Goal: Task Accomplishment & Management: Use online tool/utility

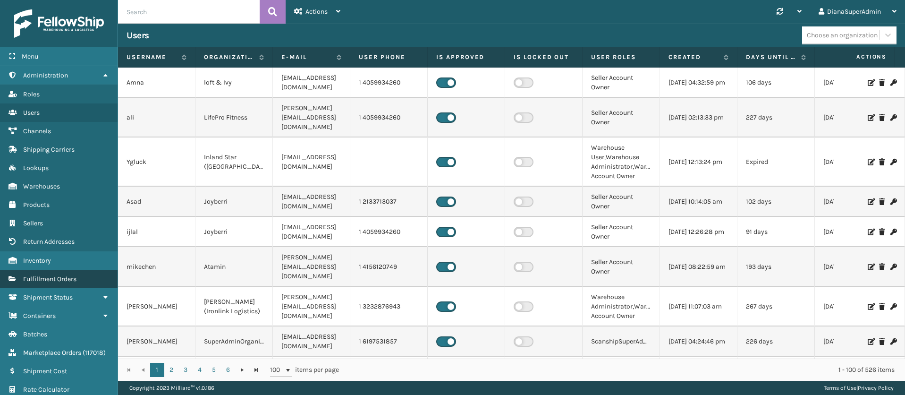
click at [73, 275] on span "Fulfillment Orders" at bounding box center [49, 279] width 53 height 8
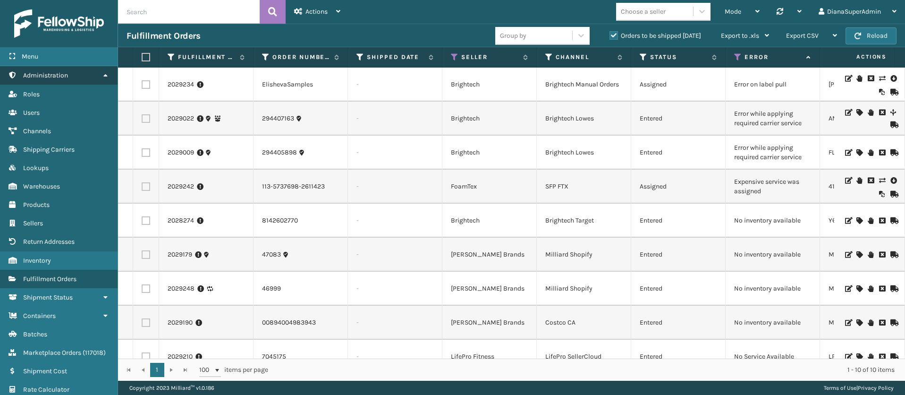
click at [102, 77] on icon at bounding box center [106, 75] width 8 height 7
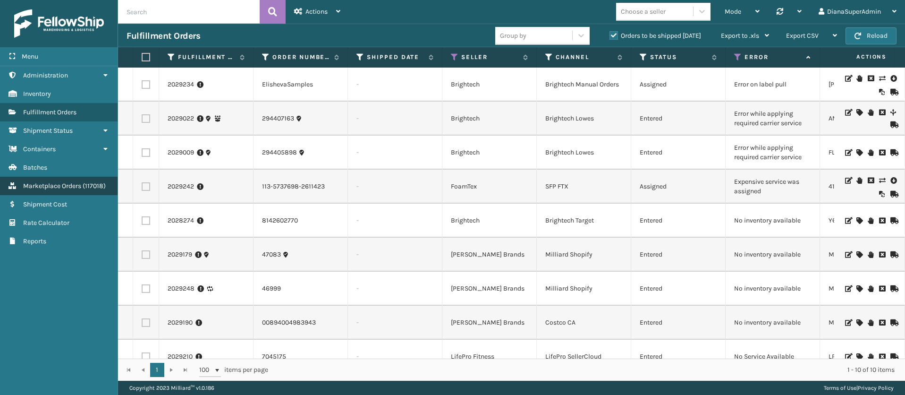
click at [73, 186] on span "Marketplace Orders" at bounding box center [52, 186] width 58 height 8
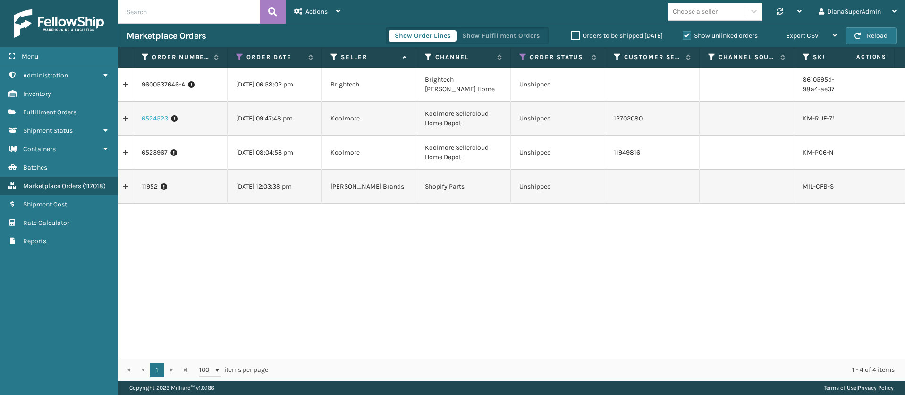
click at [160, 117] on link "6524523" at bounding box center [155, 118] width 26 height 9
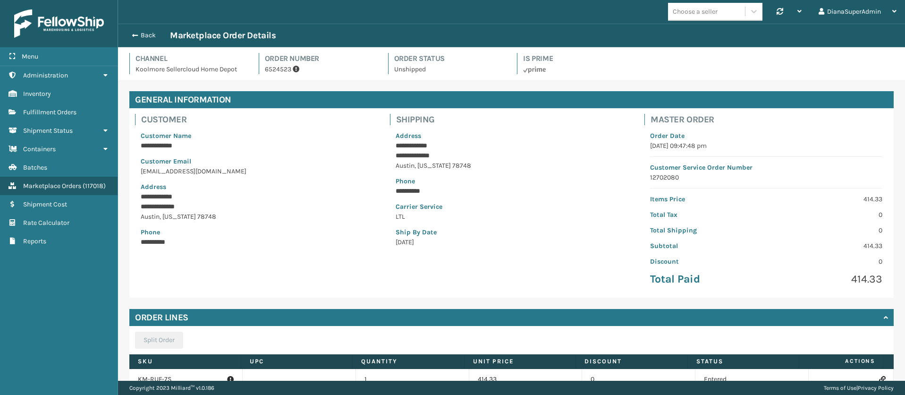
scroll to position [77, 0]
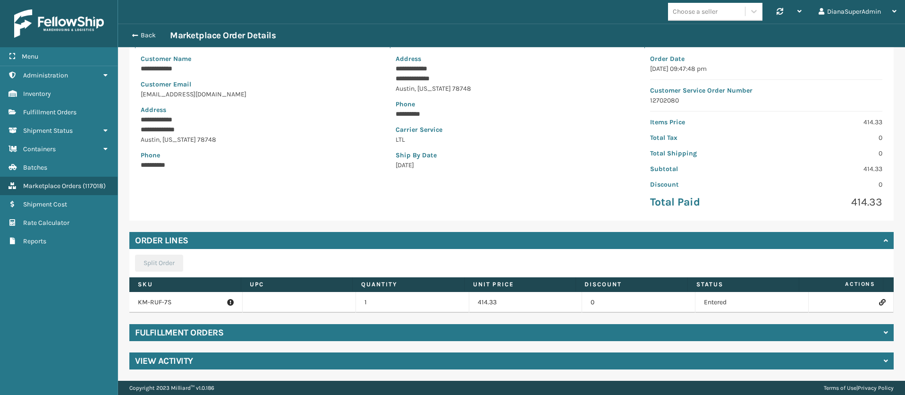
click at [879, 299] on icon at bounding box center [882, 302] width 6 height 7
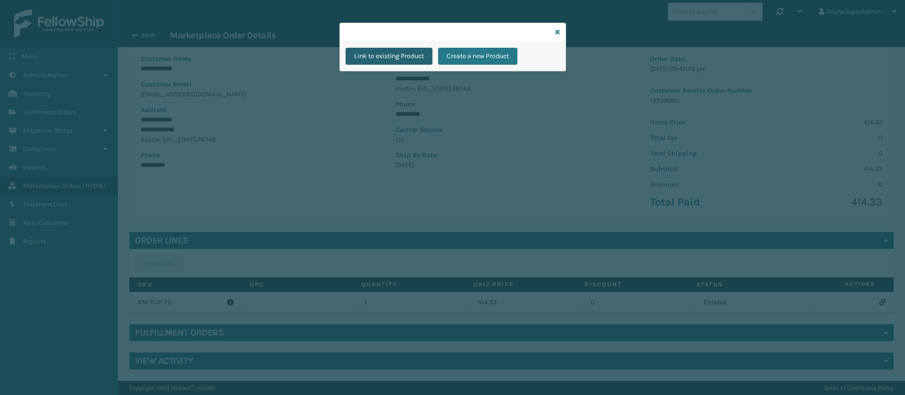
click at [384, 51] on button "Link to existing Product" at bounding box center [389, 56] width 87 height 17
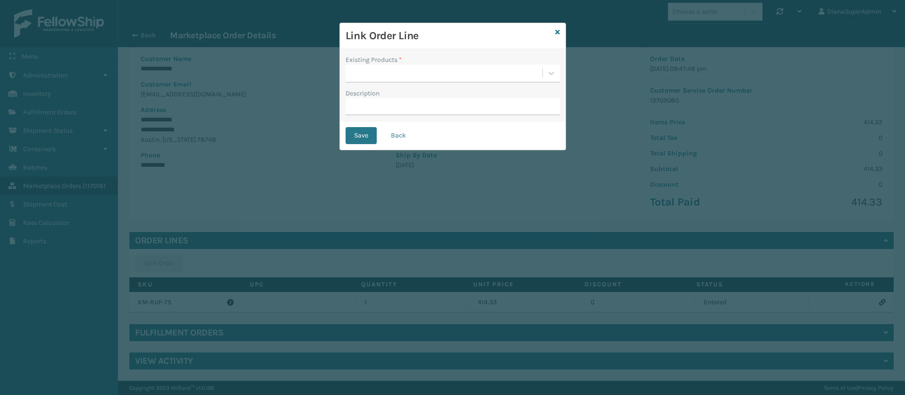
click at [164, 302] on div "Link Order Line Existing Products * Description Save Back" at bounding box center [452, 197] width 905 height 395
click at [558, 33] on icon at bounding box center [557, 32] width 5 height 7
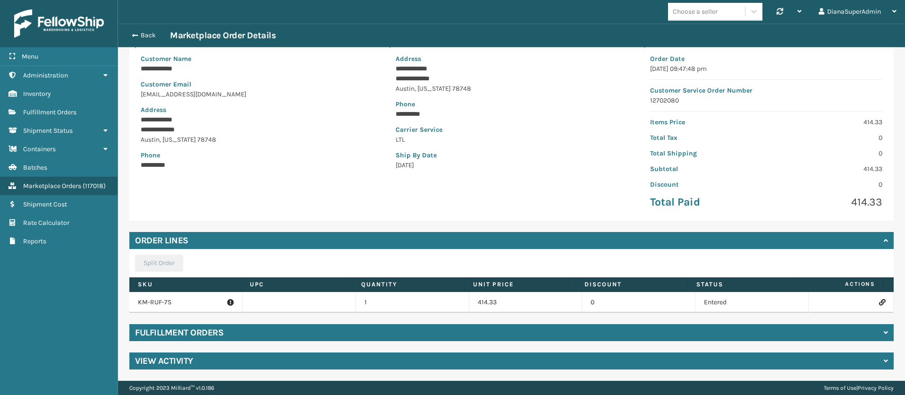
click at [157, 302] on p "KM-RUF-7S" at bounding box center [186, 302] width 96 height 9
click at [183, 301] on p "KM-RUF-7S" at bounding box center [186, 302] width 96 height 9
drag, startPoint x: 172, startPoint y: 301, endPoint x: 131, endPoint y: 302, distance: 40.6
click at [131, 302] on td "KM-RUF-7S" at bounding box center [185, 302] width 113 height 21
copy p "KM-RUF-7S"
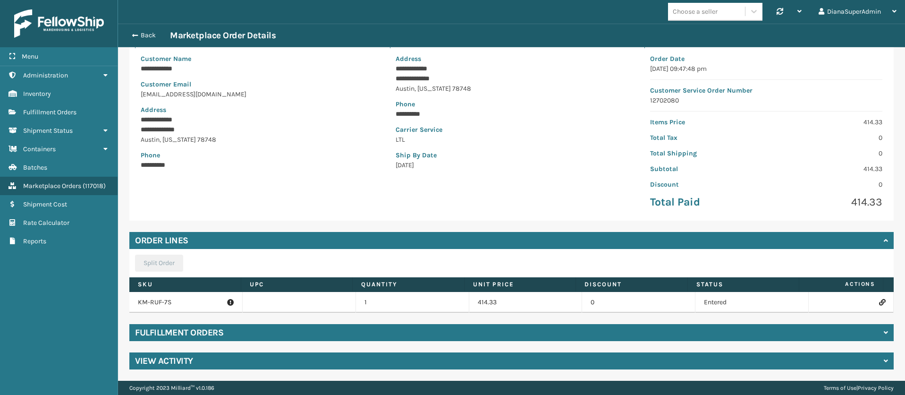
click at [879, 300] on icon at bounding box center [882, 302] width 6 height 7
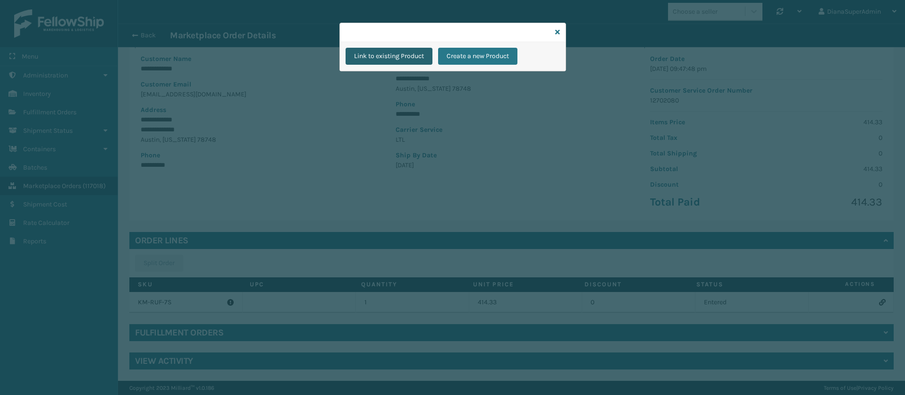
click at [394, 52] on button "Link to existing Product" at bounding box center [389, 56] width 87 height 17
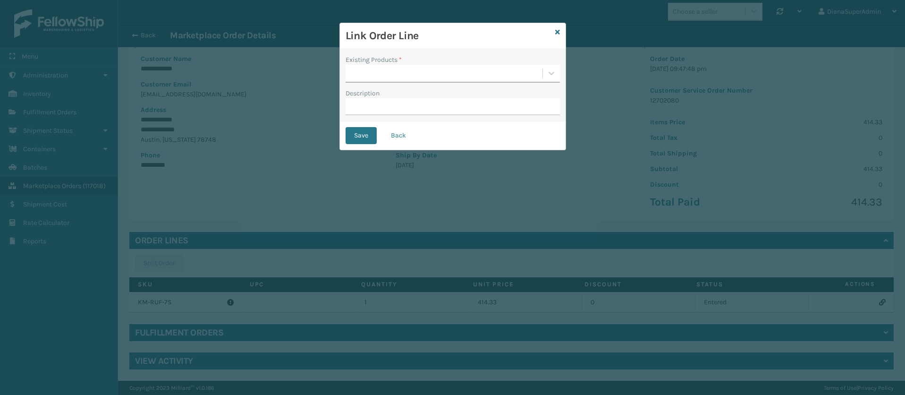
click at [397, 68] on div at bounding box center [444, 74] width 197 height 16
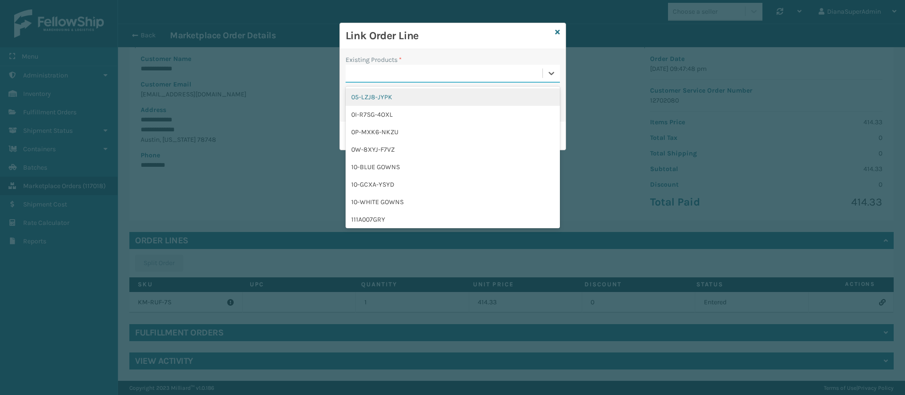
paste input "KM-RUF-7S"
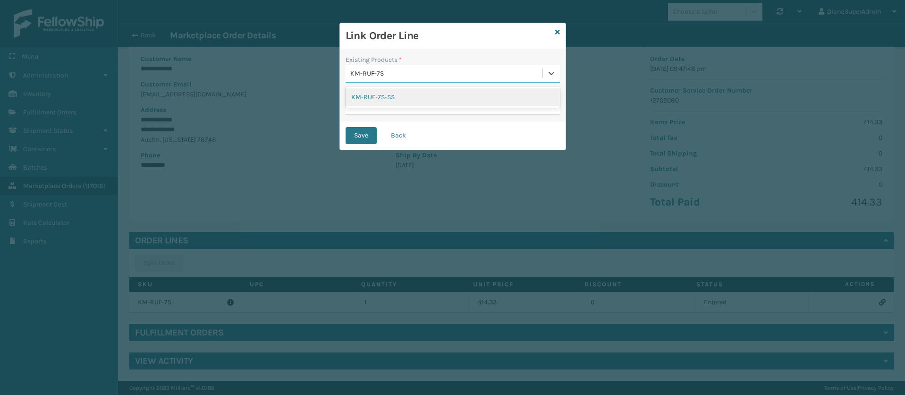
type input "KM-RUF-7S"
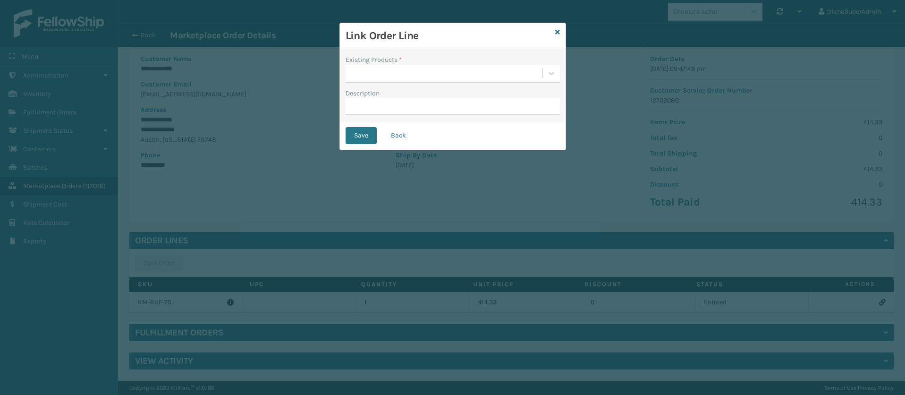
click at [454, 52] on div "Existing Products * Description" at bounding box center [453, 85] width 226 height 72
click at [405, 134] on button "Back" at bounding box center [399, 135] width 32 height 17
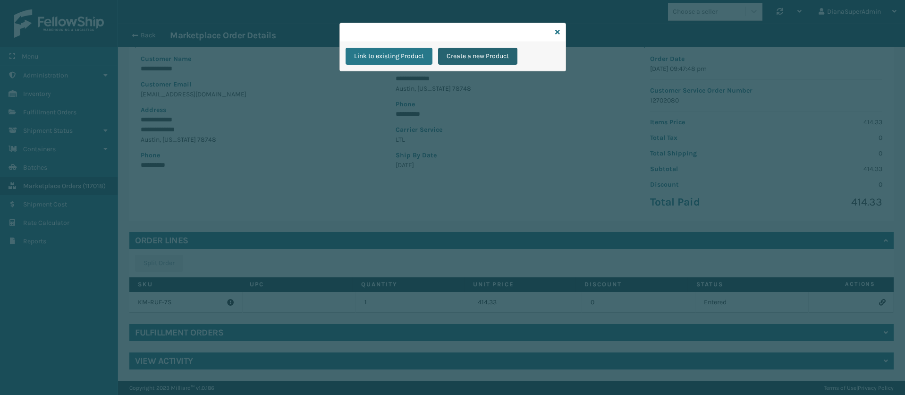
click at [476, 58] on button "Create a new Product" at bounding box center [477, 56] width 79 height 17
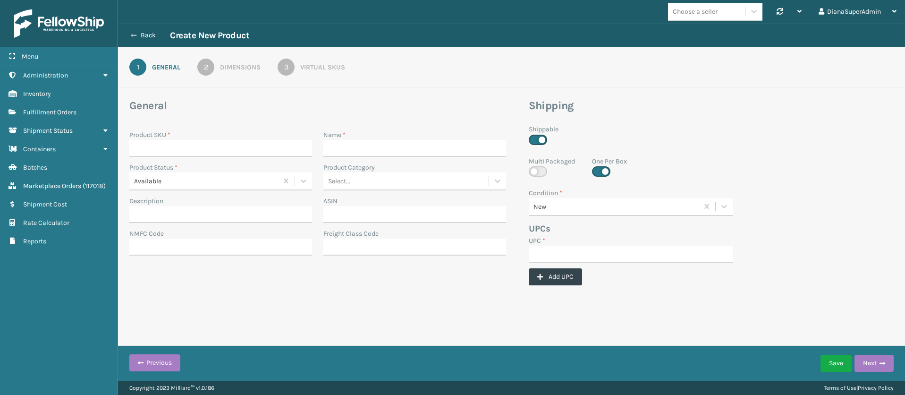
click at [132, 34] on icon at bounding box center [134, 35] width 6 height 7
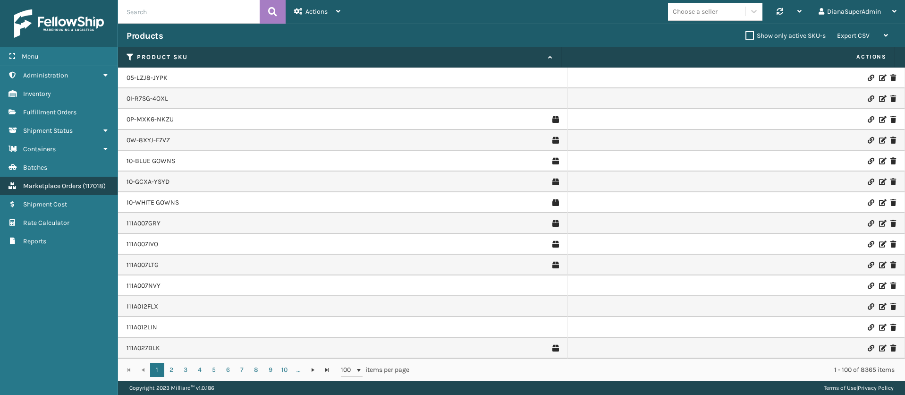
click at [84, 188] on span "( 117018 )" at bounding box center [94, 186] width 23 height 8
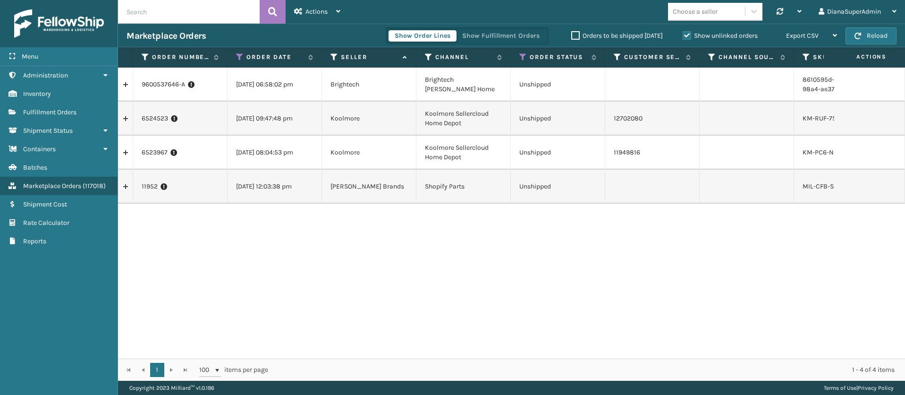
click at [328, 228] on div "9600537646-A [DATE] 06:58:02 pm Brightech Brightech [PERSON_NAME] Home Unshippe…" at bounding box center [511, 213] width 787 height 291
click at [153, 184] on link "11952" at bounding box center [150, 186] width 16 height 9
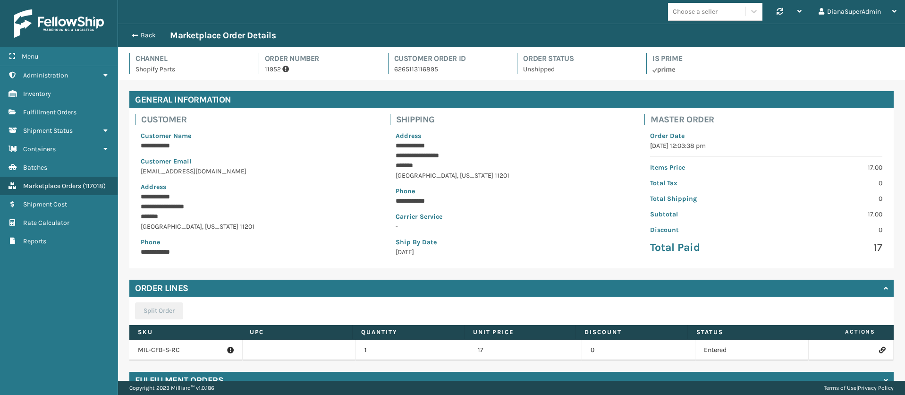
scroll to position [48, 0]
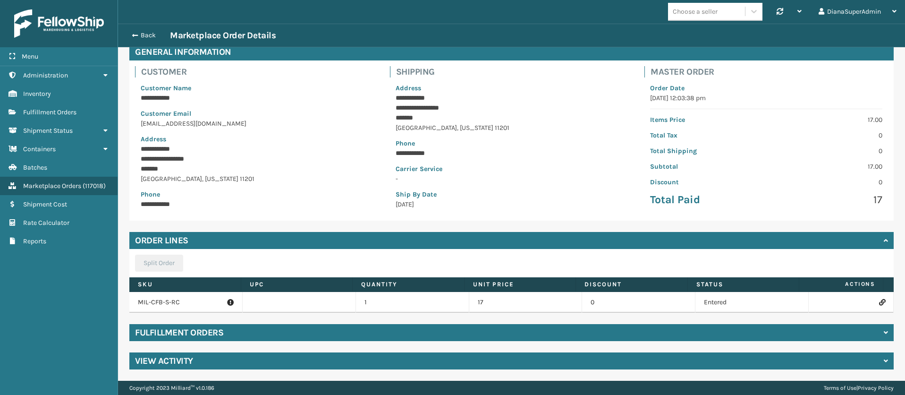
click at [167, 300] on p "MIL-CFB-S-RC" at bounding box center [186, 302] width 96 height 9
copy p "MIL-CFB-S-RC"
click at [879, 303] on icon at bounding box center [882, 302] width 6 height 7
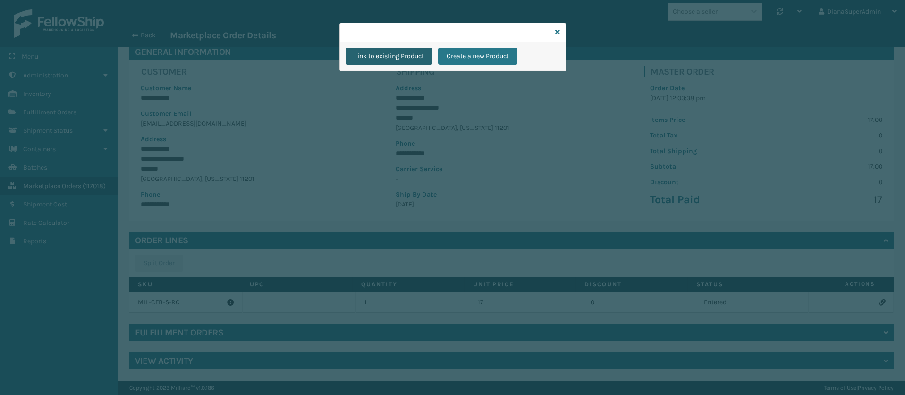
click at [401, 56] on button "Link to existing Product" at bounding box center [389, 56] width 87 height 17
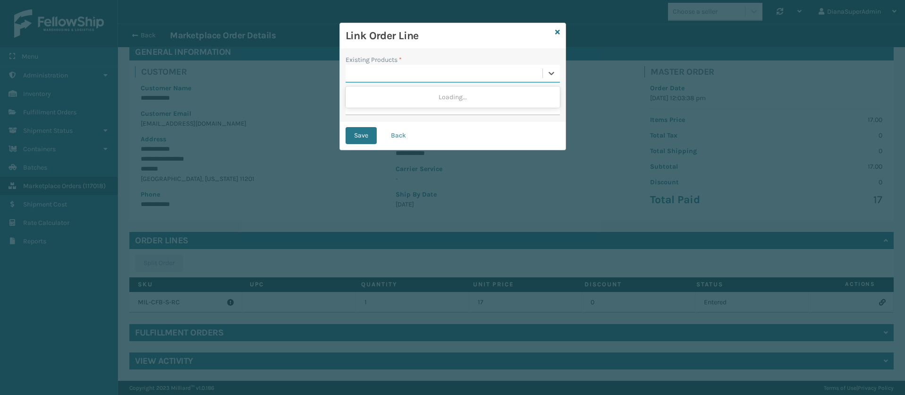
click at [390, 71] on div at bounding box center [444, 74] width 197 height 16
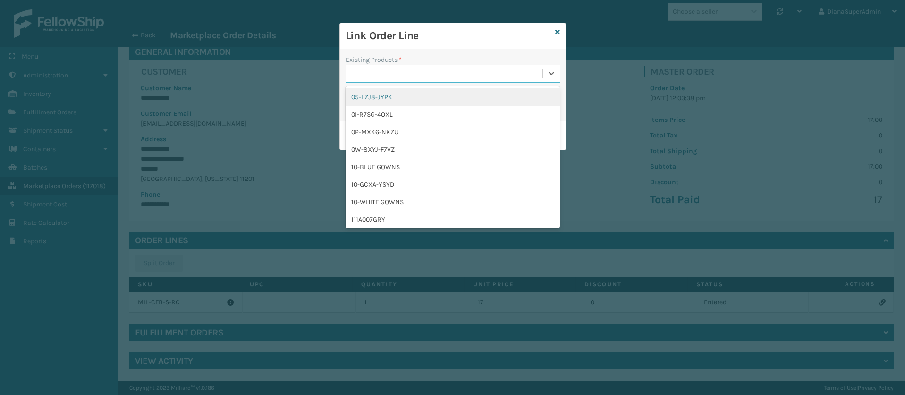
paste input "MIL-CFB-S-RC"
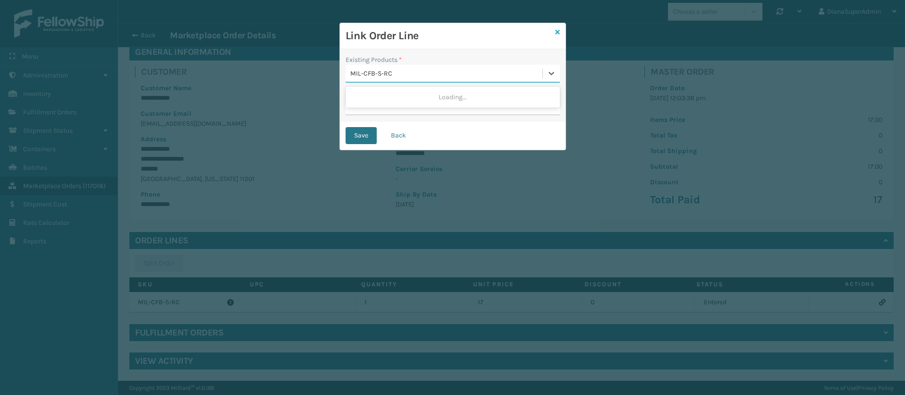
type input "MIL-CFB-S-RC"
click at [557, 33] on icon at bounding box center [557, 32] width 5 height 7
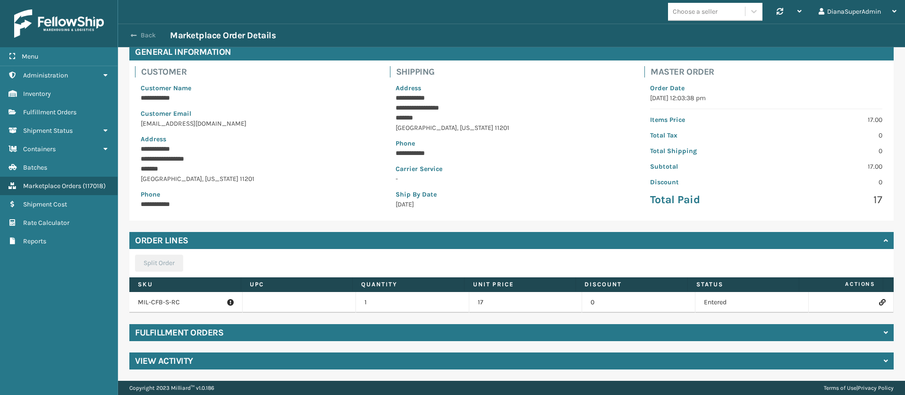
click at [139, 31] on button "Back" at bounding box center [148, 35] width 43 height 9
